Goal: Task Accomplishment & Management: Manage account settings

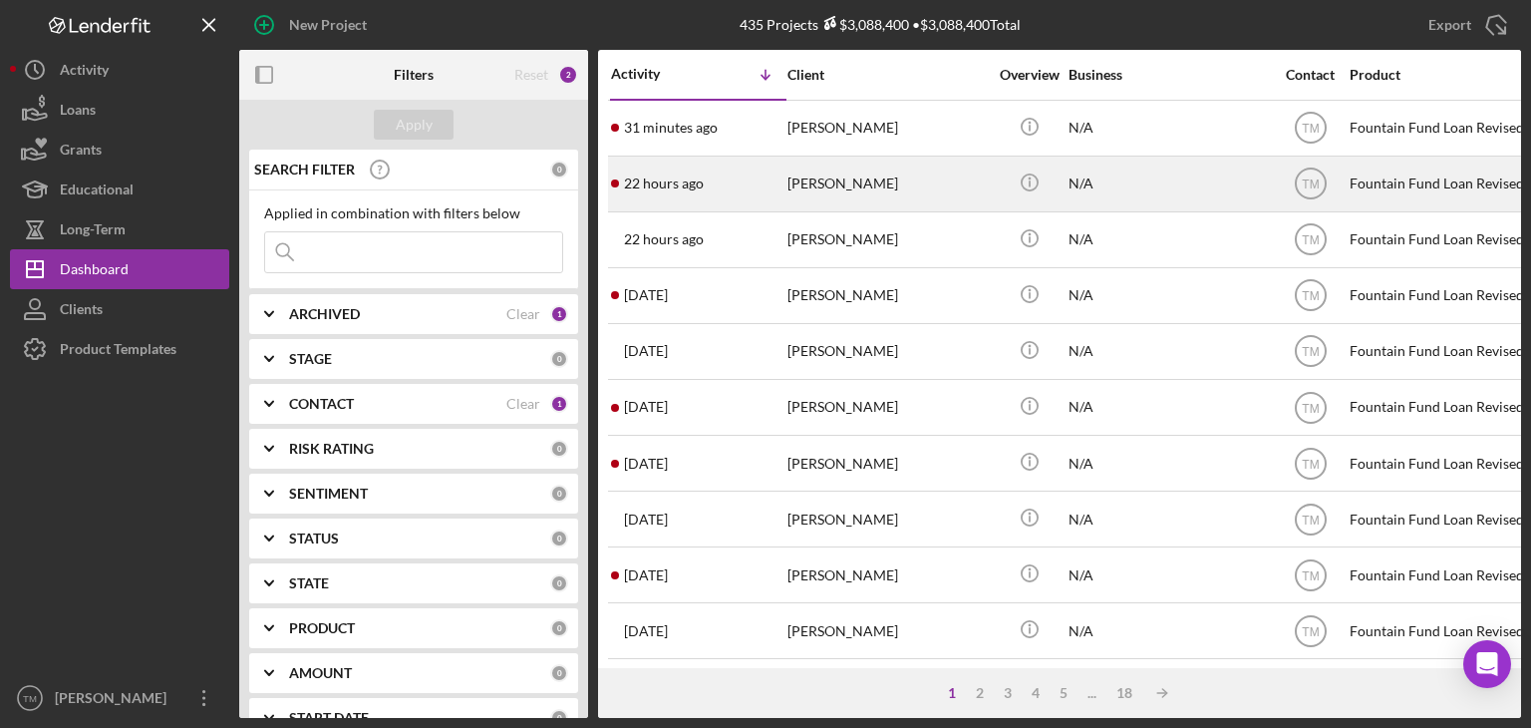
click at [824, 184] on div "[PERSON_NAME]" at bounding box center [886, 183] width 199 height 53
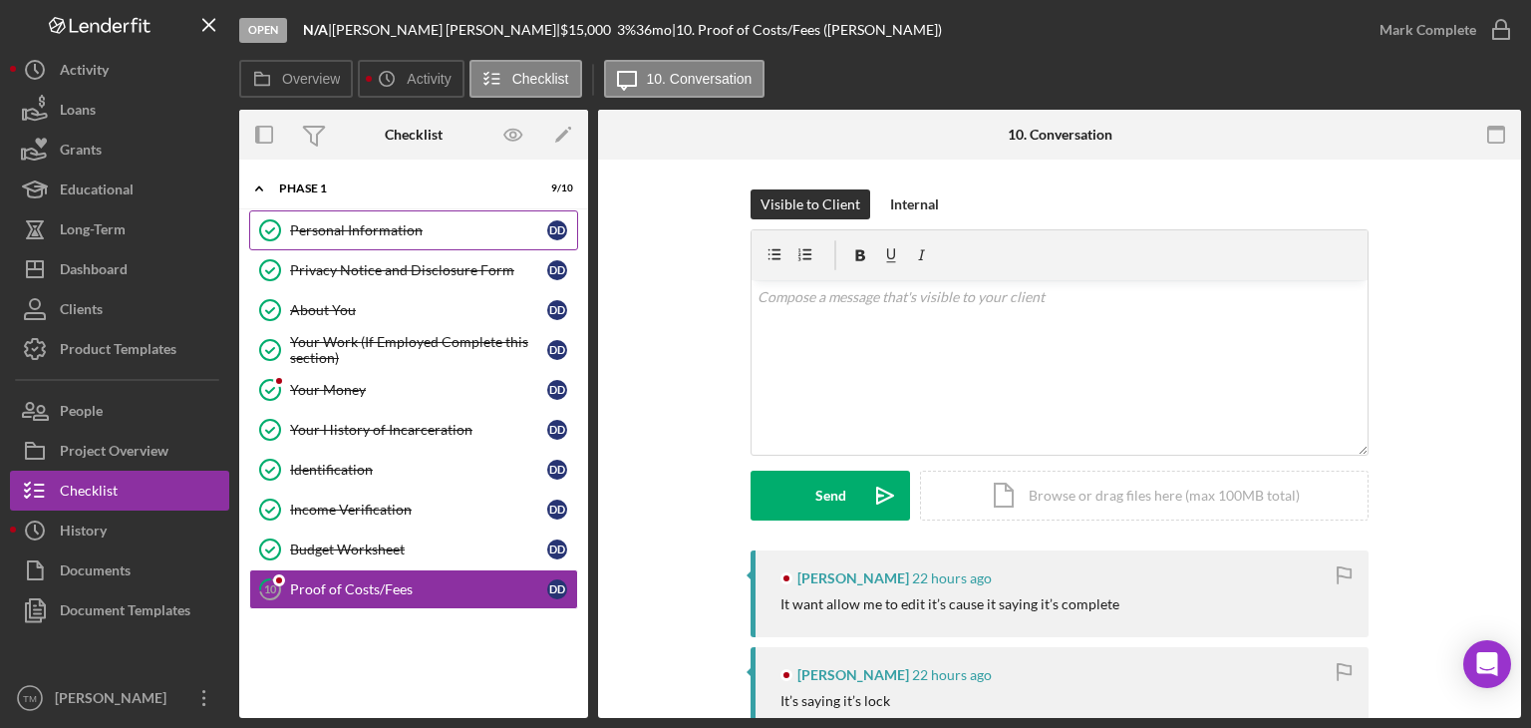
click at [335, 224] on div "Personal Information" at bounding box center [418, 230] width 257 height 16
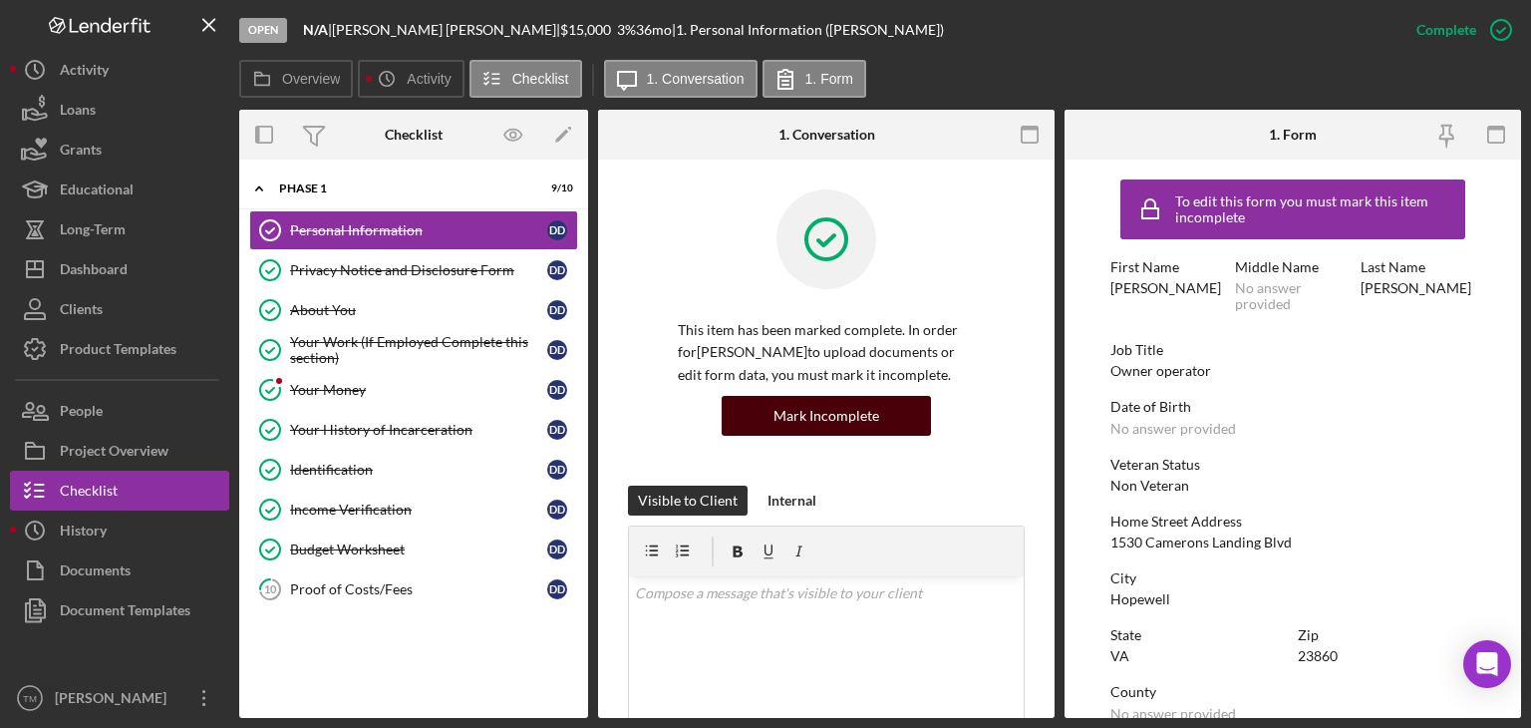
click at [799, 412] on div "Mark Incomplete" at bounding box center [826, 416] width 106 height 40
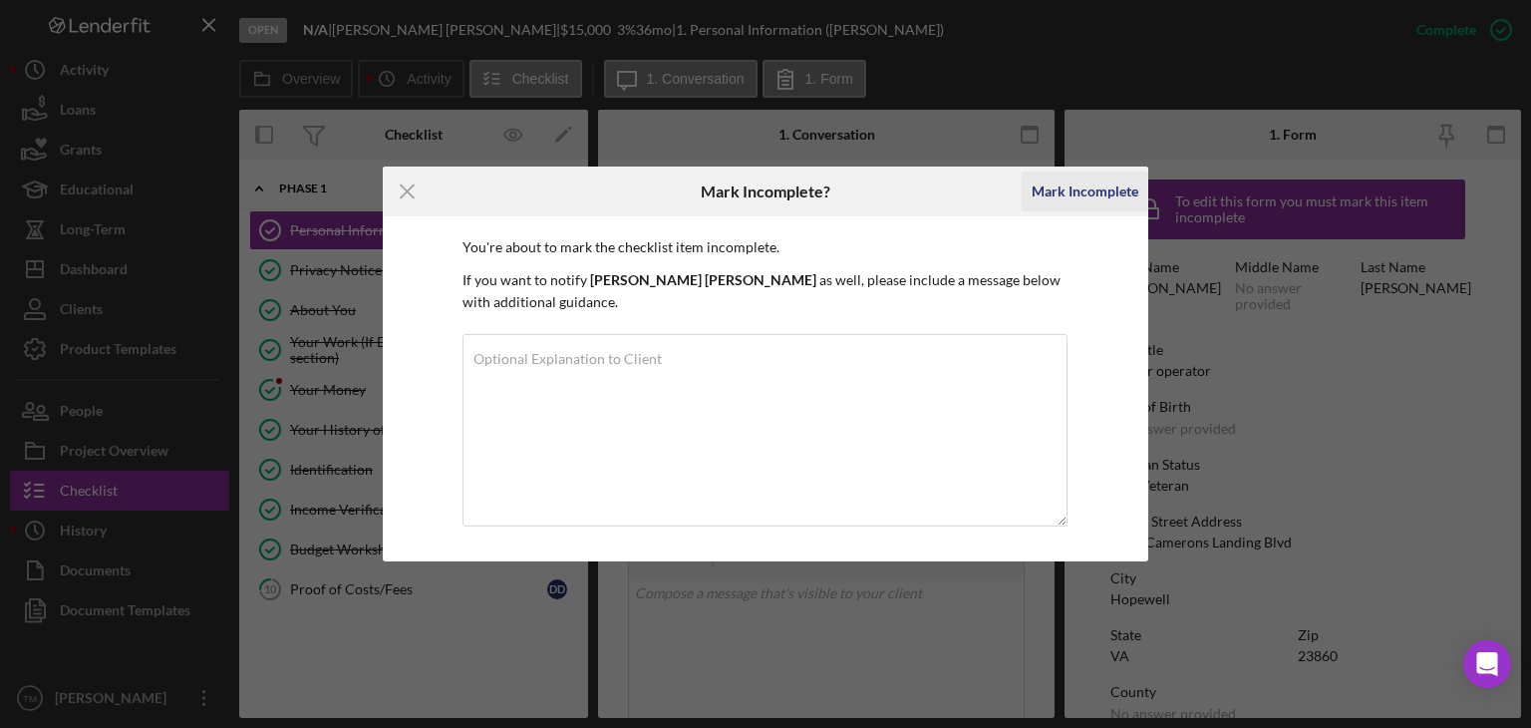
click at [1062, 205] on div "Mark Incomplete" at bounding box center [1085, 191] width 107 height 40
